Goal: Transaction & Acquisition: Purchase product/service

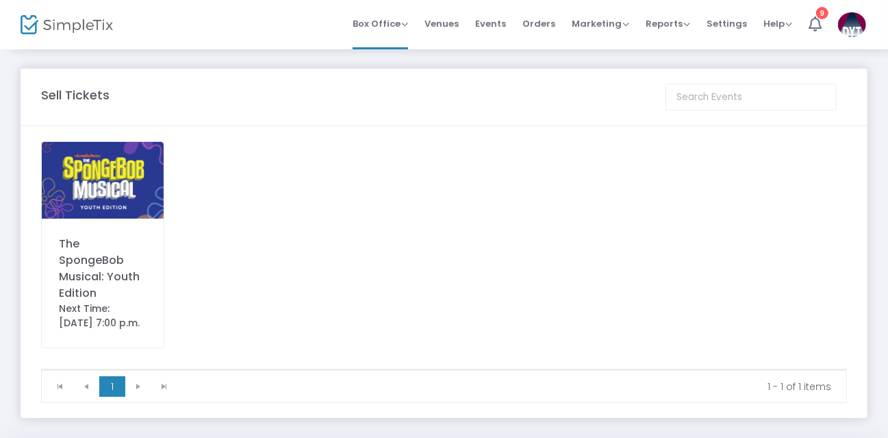
click at [97, 223] on div "The SpongeBob Musical: Youth Edition Next Time: [DATE] 7:00 p.m." at bounding box center [102, 244] width 123 height 207
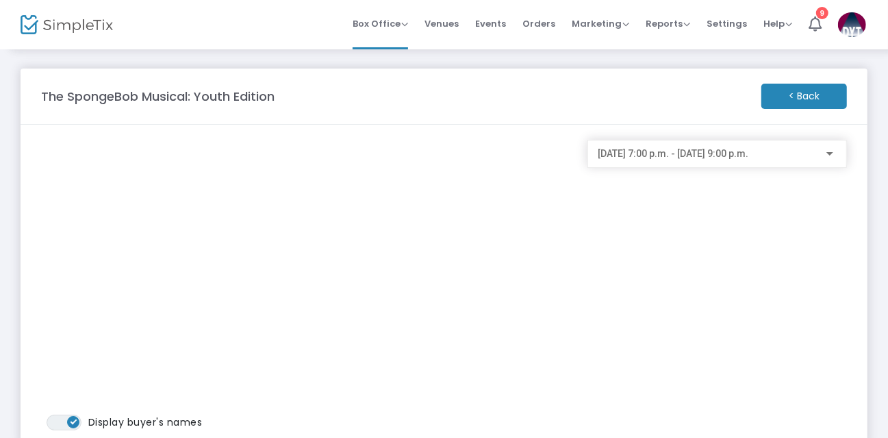
click at [735, 158] on span "[DATE] 7:00 p.m. - [DATE] 9:00 p.m." at bounding box center [674, 153] width 151 height 11
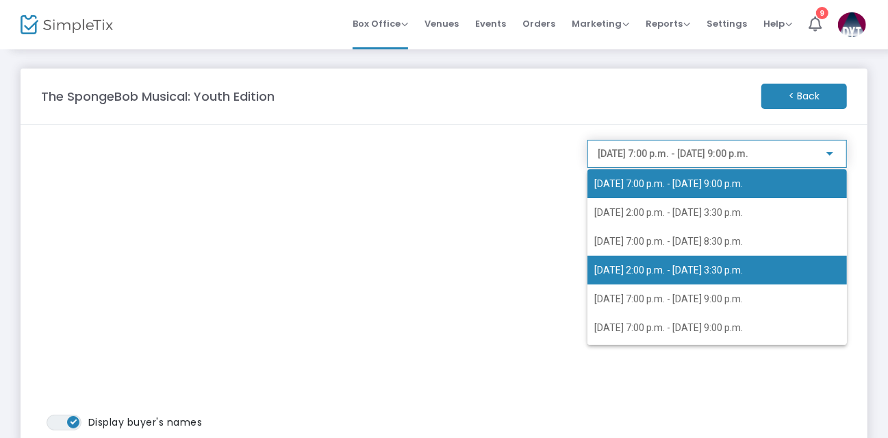
click at [678, 273] on span "[DATE] 2:00 p.m. - [DATE] 3:30 p.m." at bounding box center [668, 269] width 149 height 11
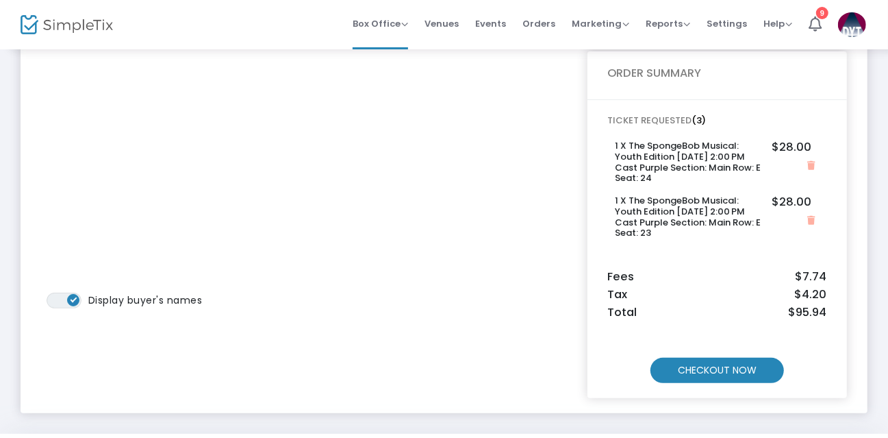
scroll to position [130, 0]
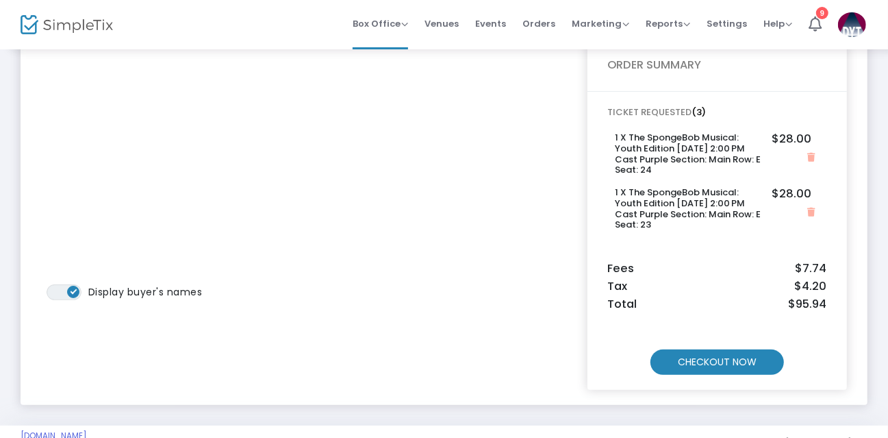
click at [705, 368] on m-button "CHECKOUT NOW" at bounding box center [718, 361] width 134 height 25
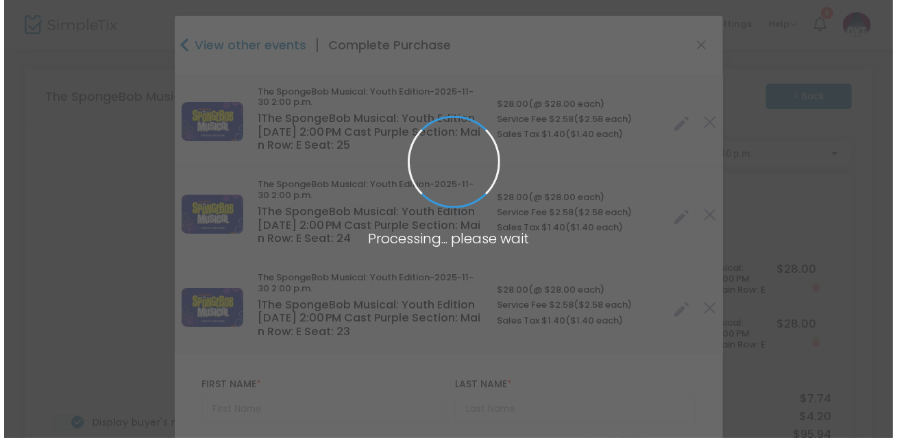
scroll to position [0, 0]
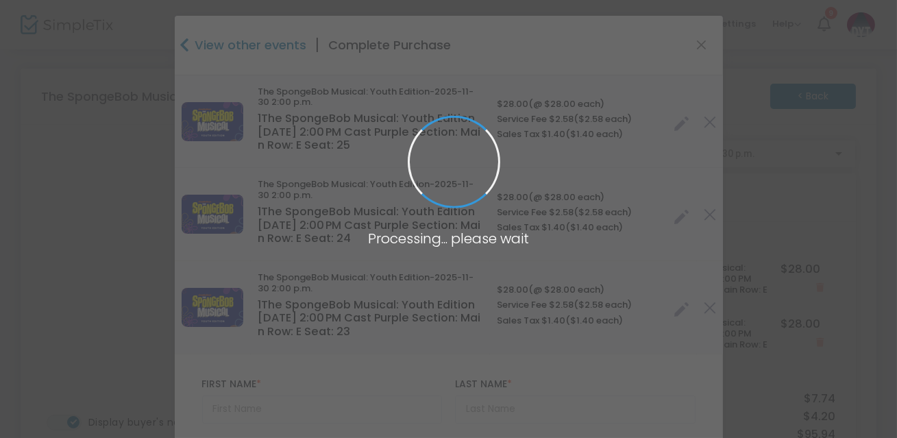
type input "[GEOGRAPHIC_DATA]"
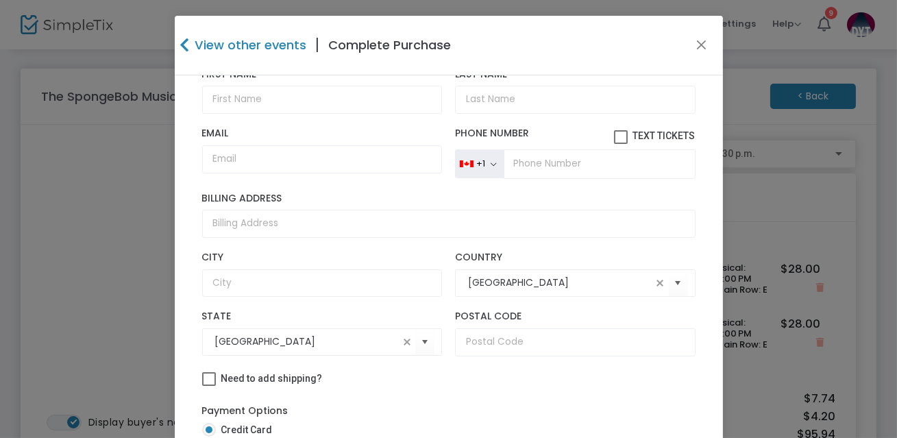
scroll to position [314, 0]
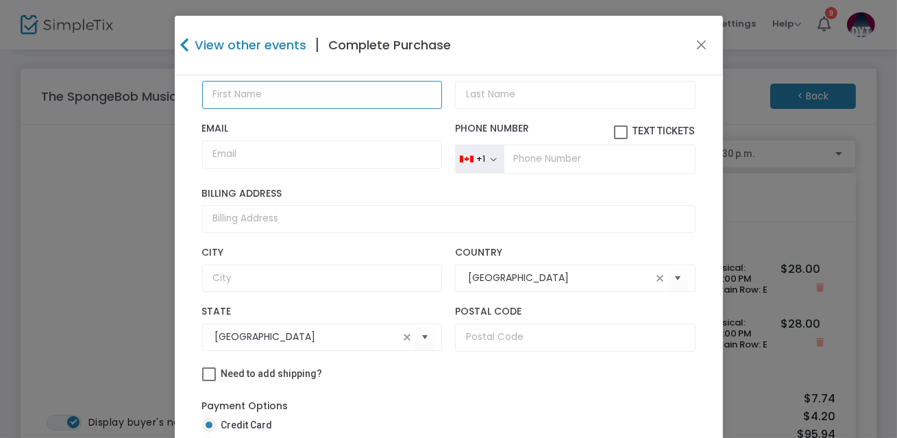
click at [273, 97] on input "text" at bounding box center [322, 95] width 240 height 28
type input "Eran"
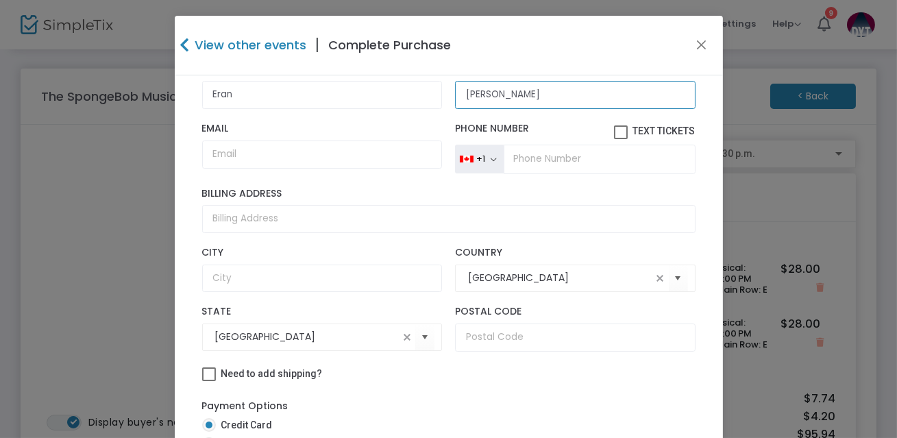
type input "[PERSON_NAME]"
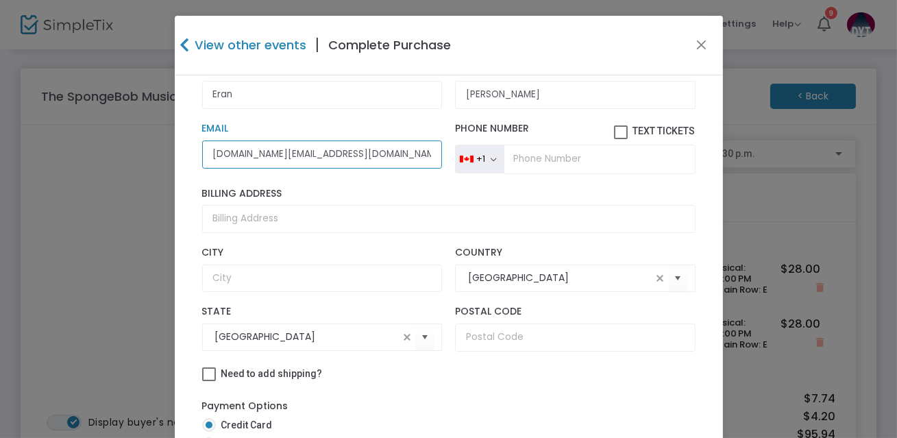
type input "[DOMAIN_NAME][EMAIL_ADDRESS][DOMAIN_NAME]"
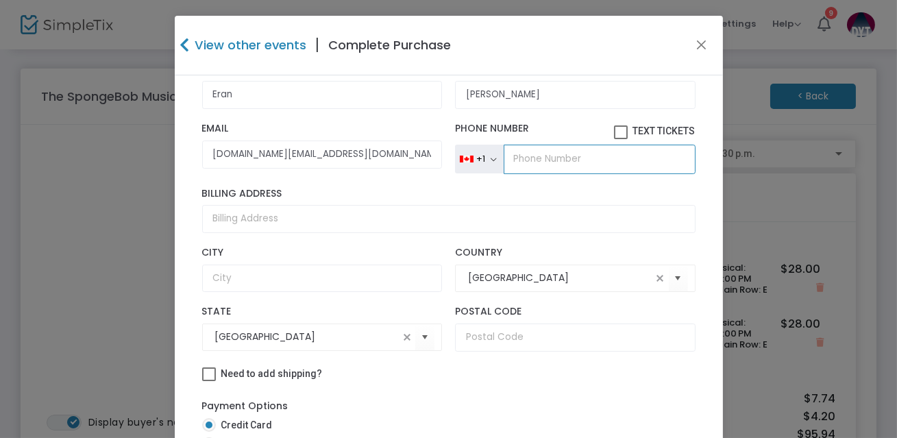
click at [555, 163] on input "tel" at bounding box center [598, 159] width 191 height 29
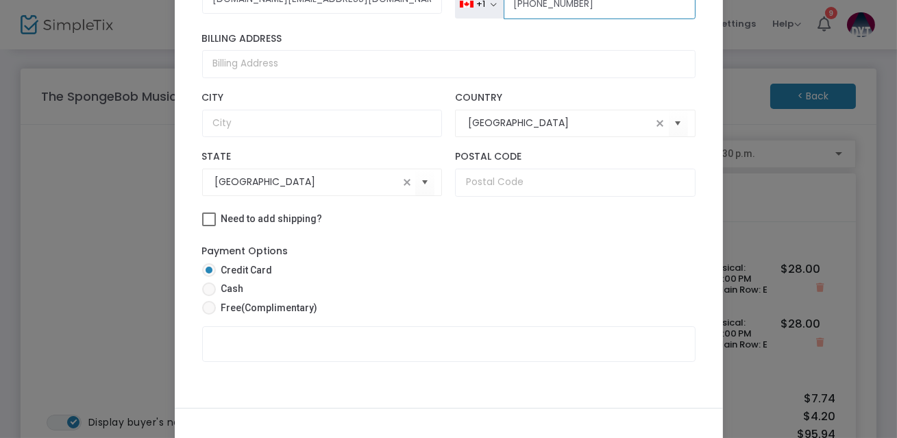
scroll to position [145, 0]
type input "[PHONE_NUMBER]"
click at [202, 303] on span at bounding box center [209, 307] width 14 height 14
click at [208, 314] on input "Free (Complimentary)" at bounding box center [208, 314] width 1 height 1
radio input "true"
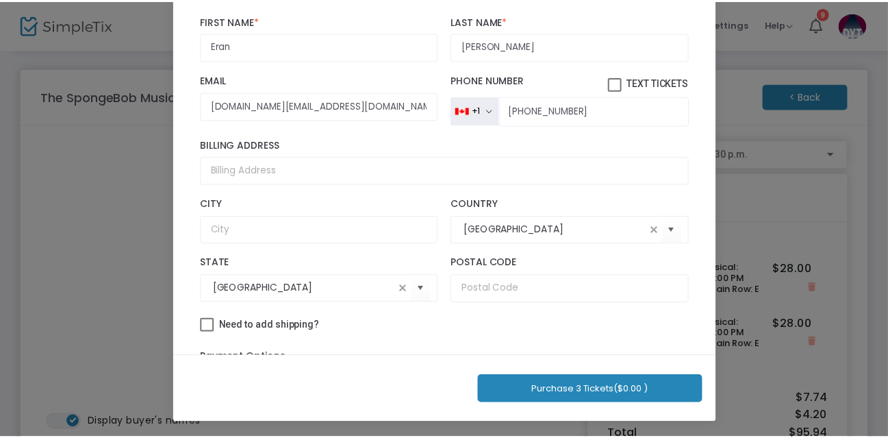
scroll to position [0, 0]
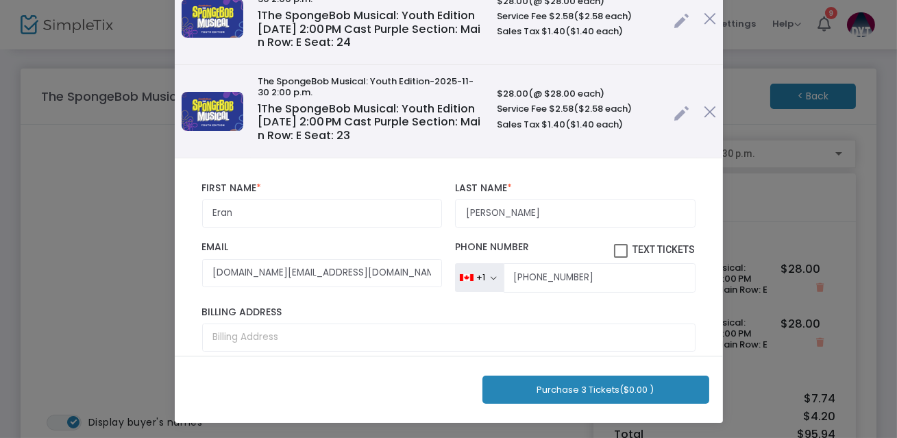
click at [573, 388] on button "Purchase 3 Tickets ($0.00 )" at bounding box center [595, 389] width 227 height 28
